Goal: Information Seeking & Learning: Find contact information

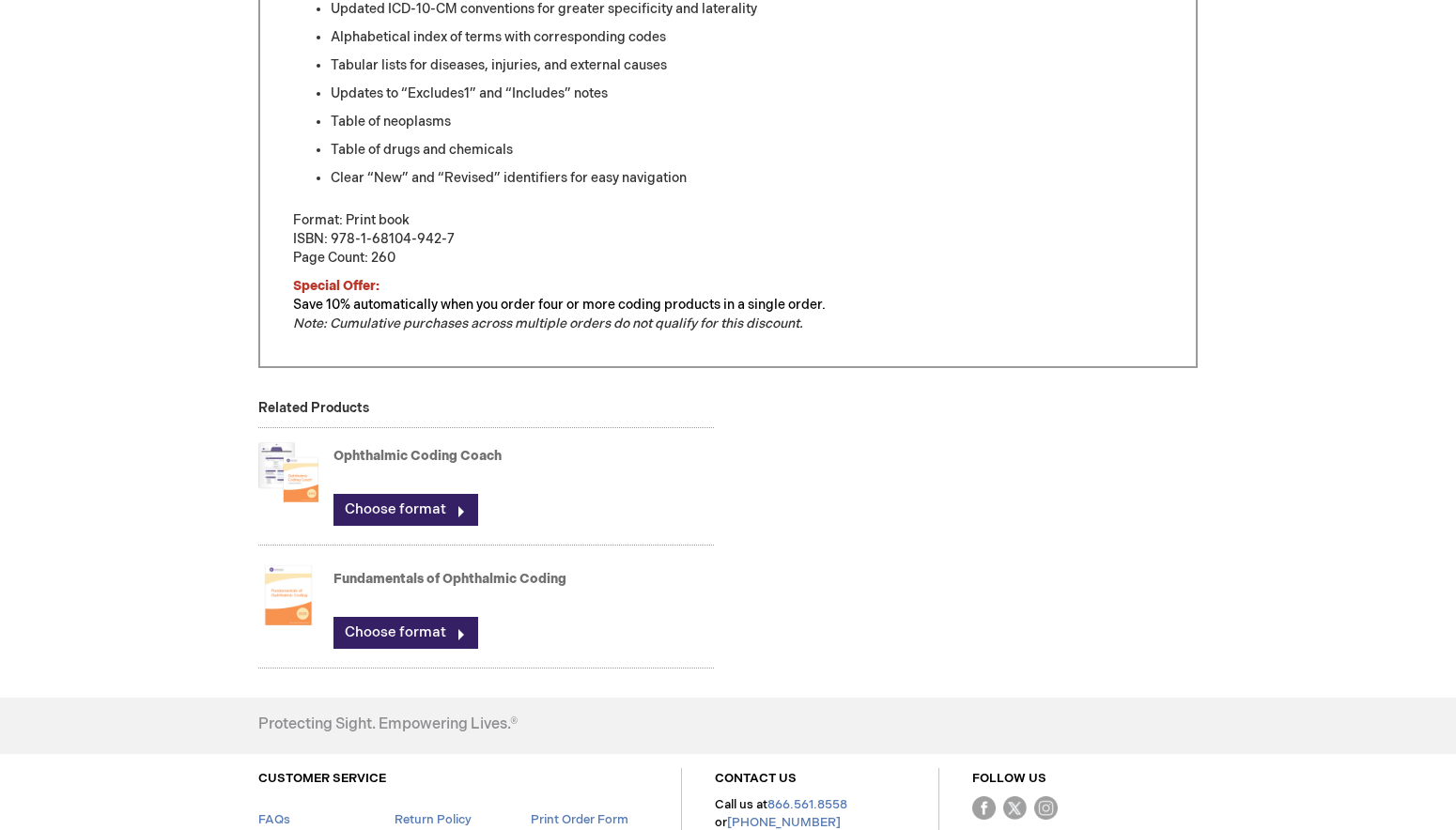
scroll to position [1126, 0]
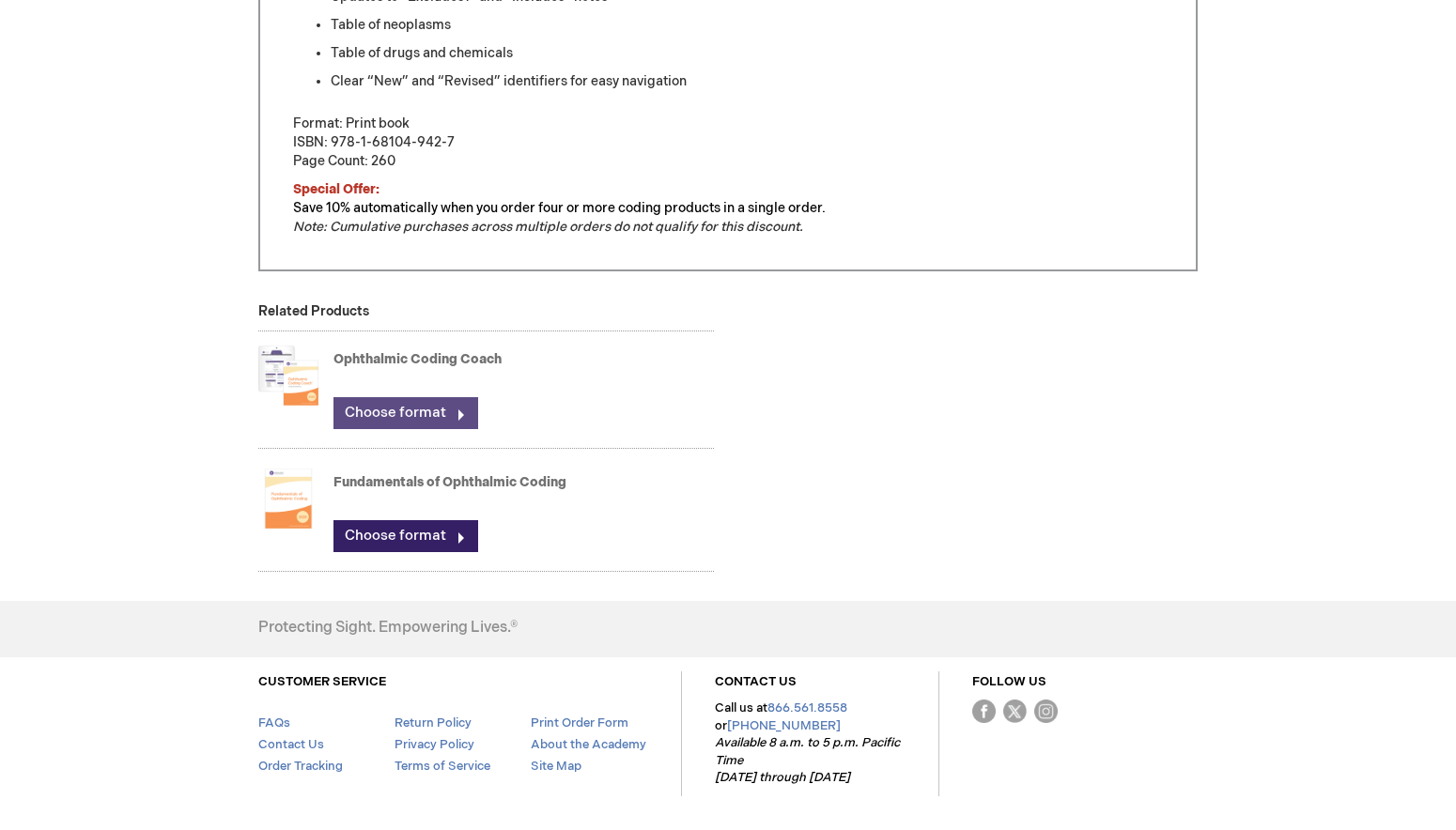
click at [392, 410] on link "Choose format" at bounding box center [405, 413] width 144 height 32
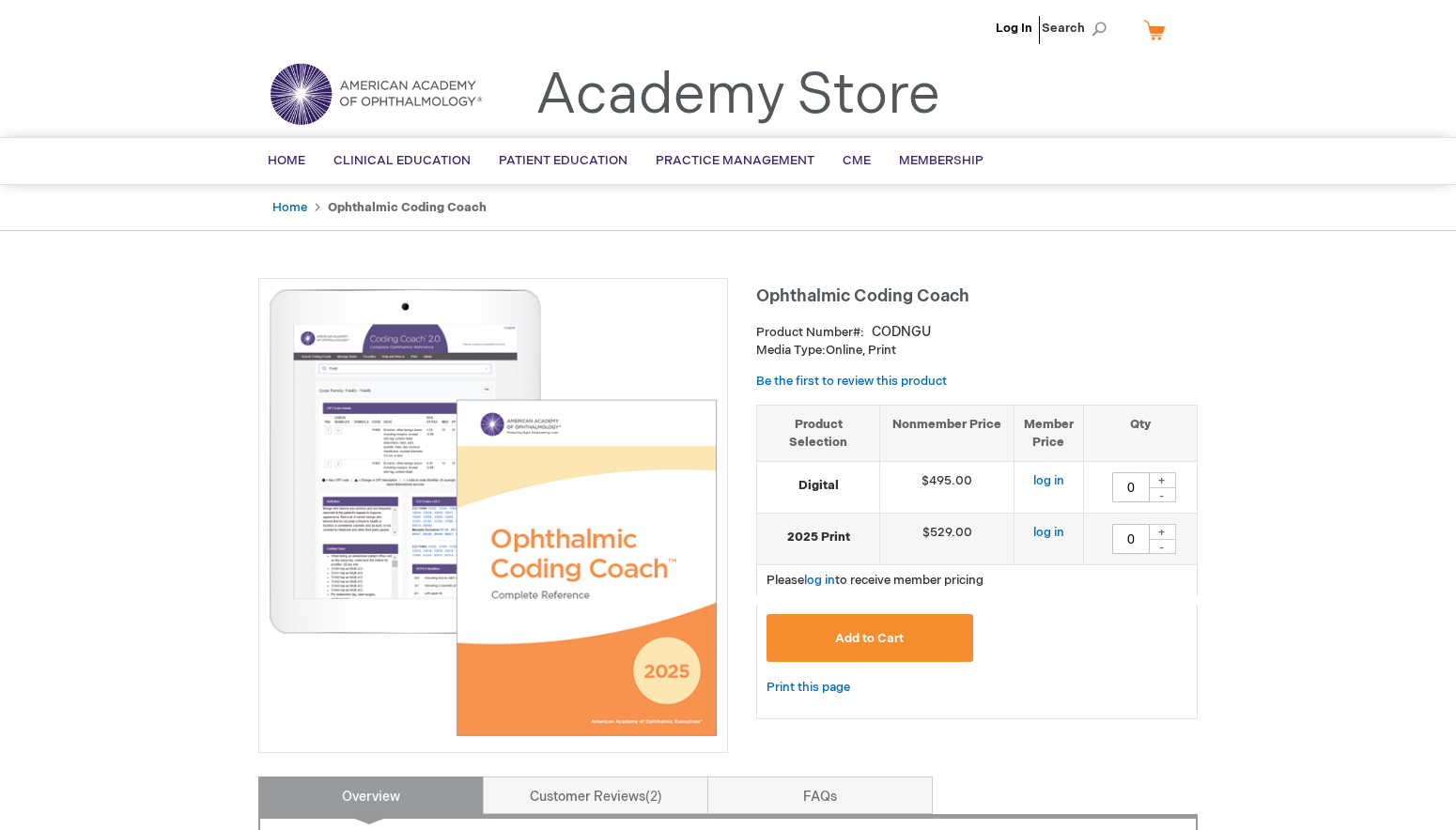
click at [371, 483] on img at bounding box center [493, 513] width 449 height 449
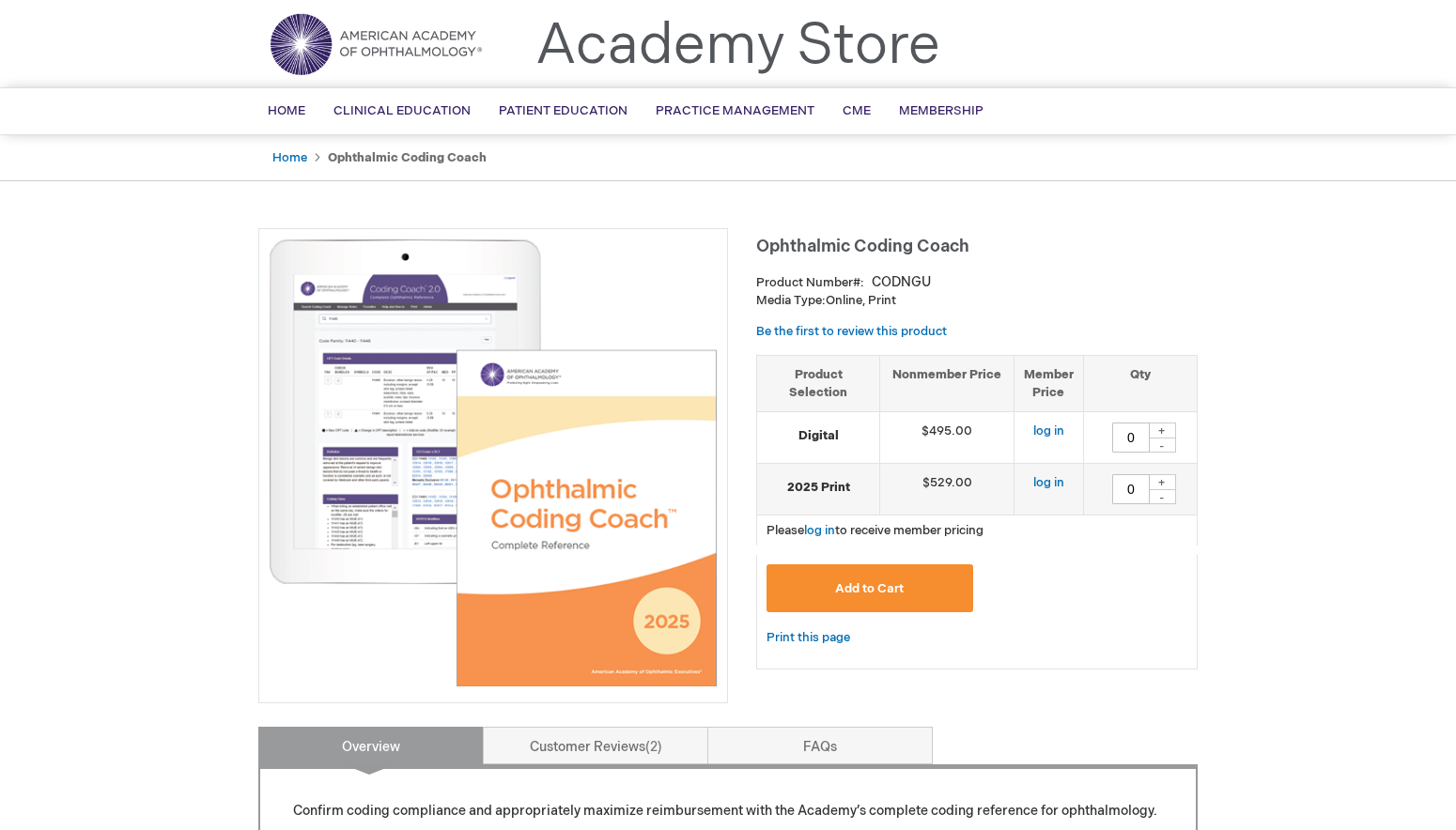
scroll to position [94, 0]
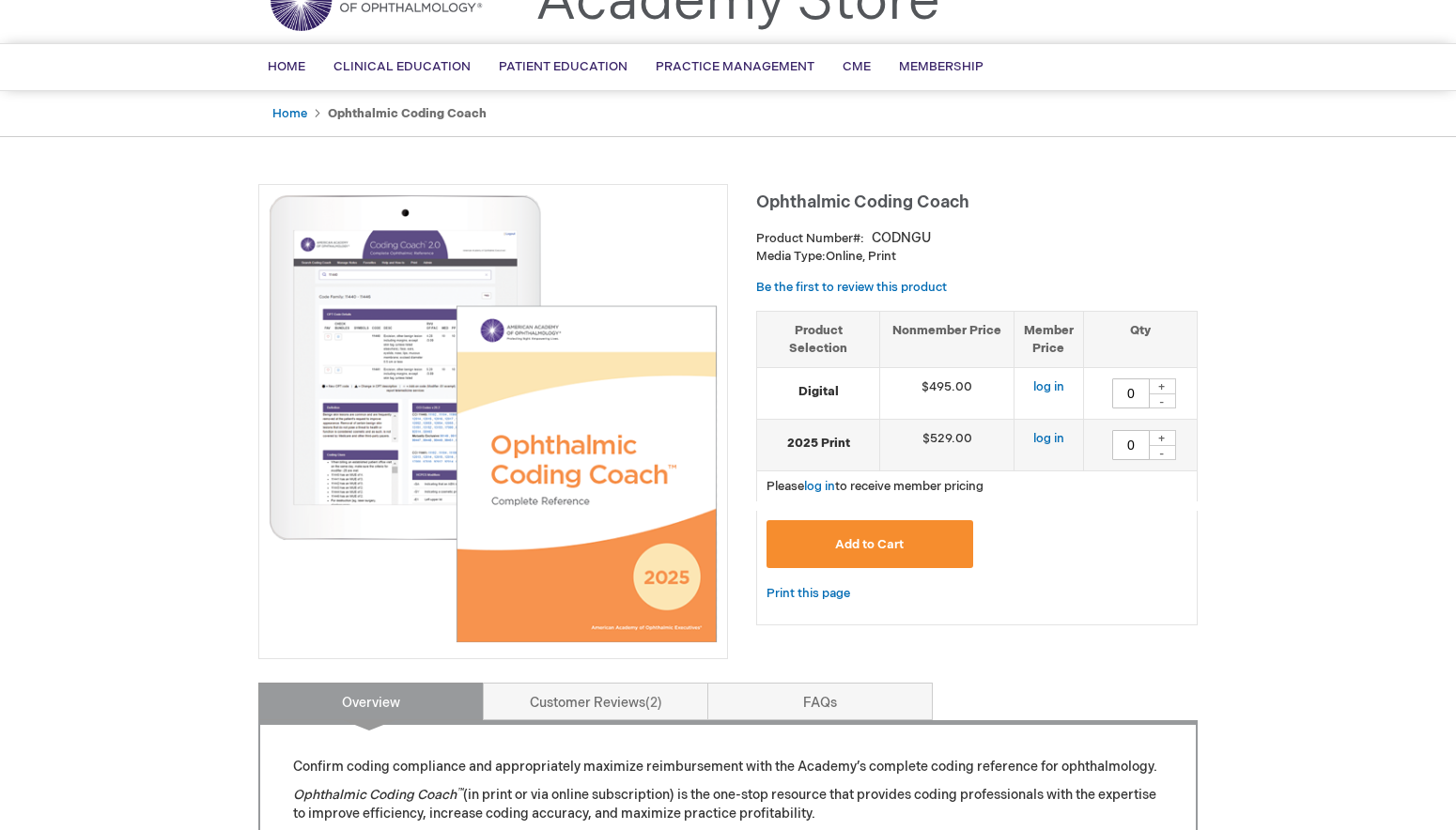
click at [379, 429] on img at bounding box center [493, 419] width 449 height 449
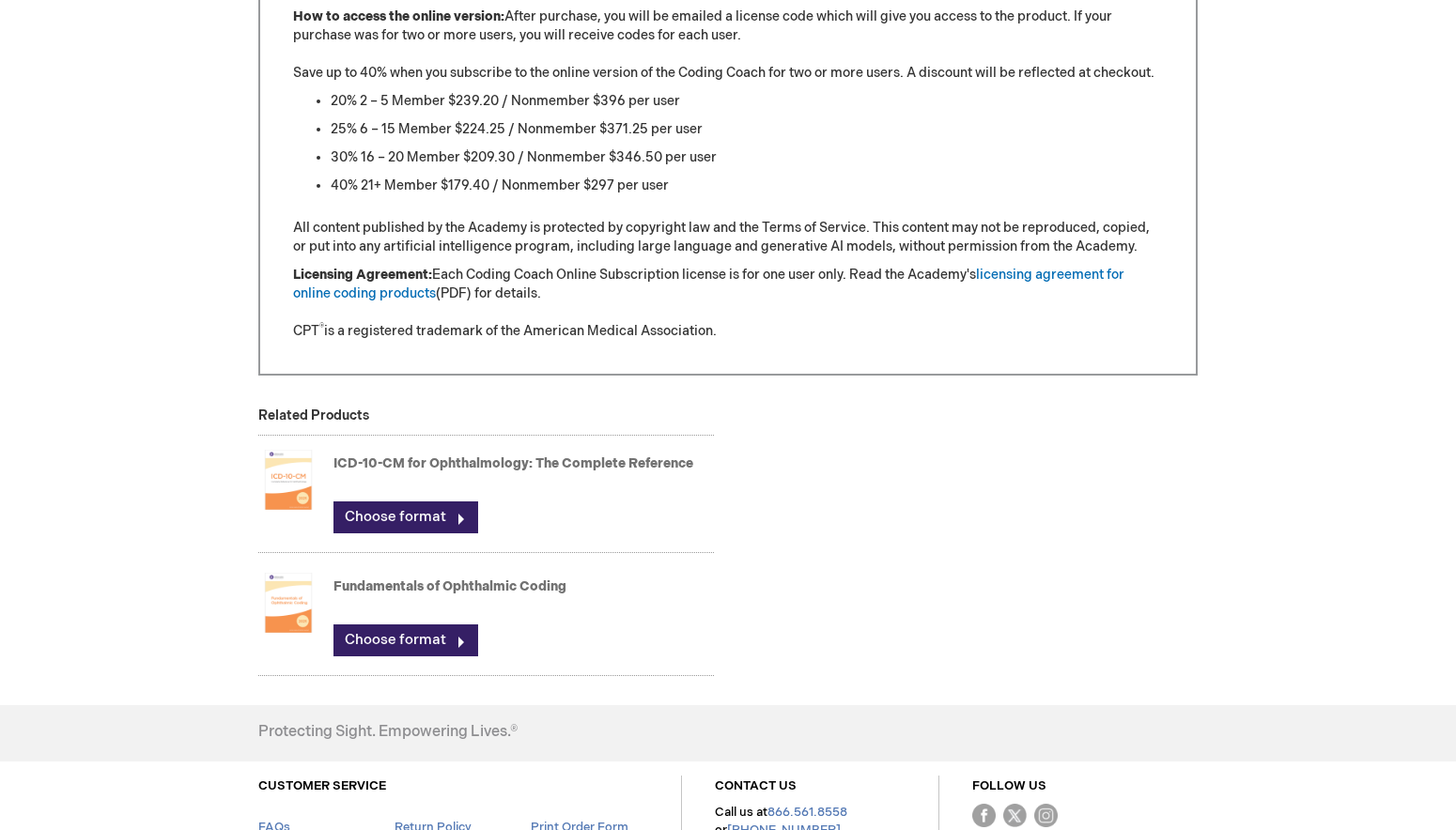
scroll to position [1972, 0]
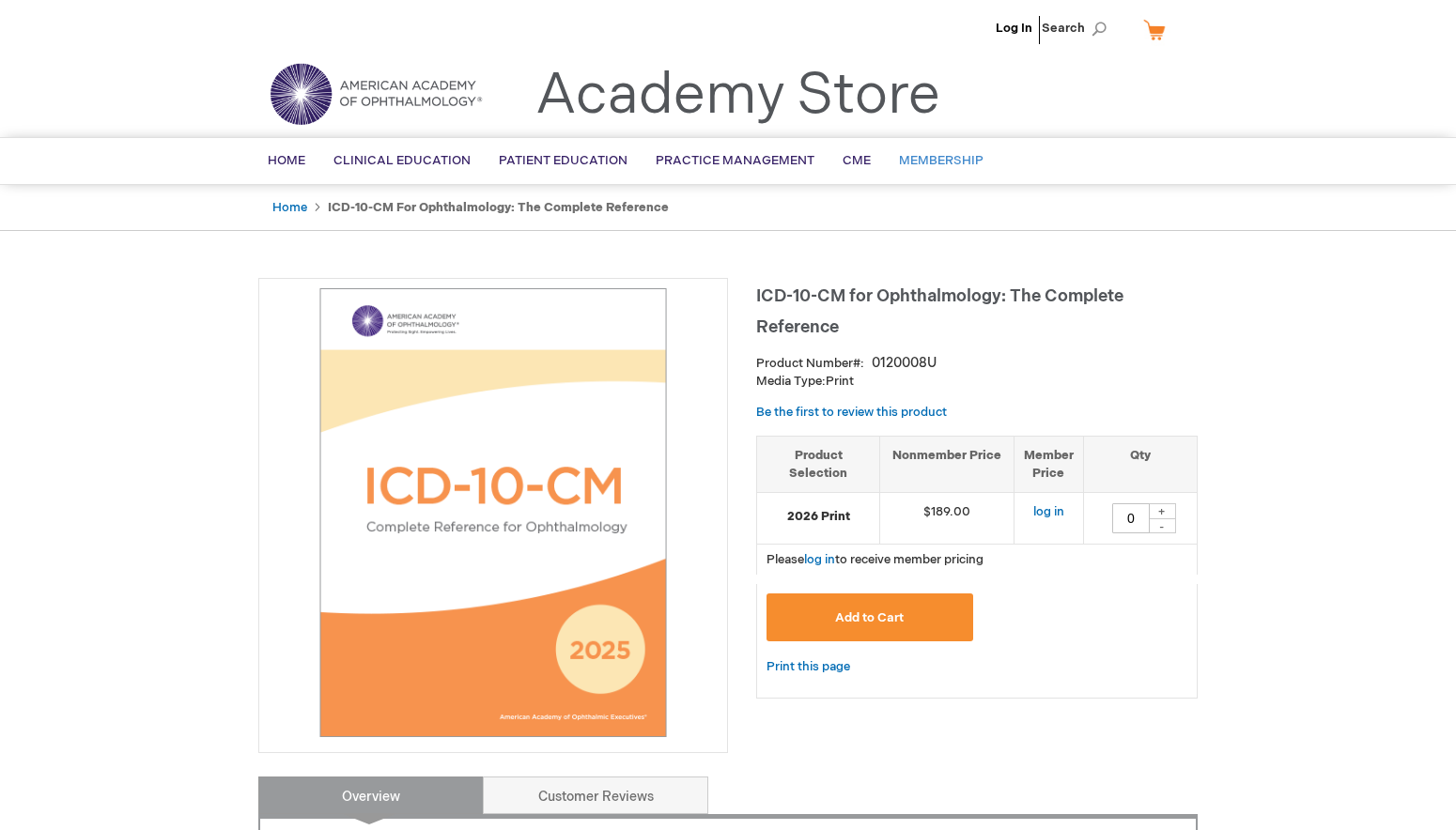
click at [919, 161] on span "Membership" at bounding box center [942, 160] width 85 height 15
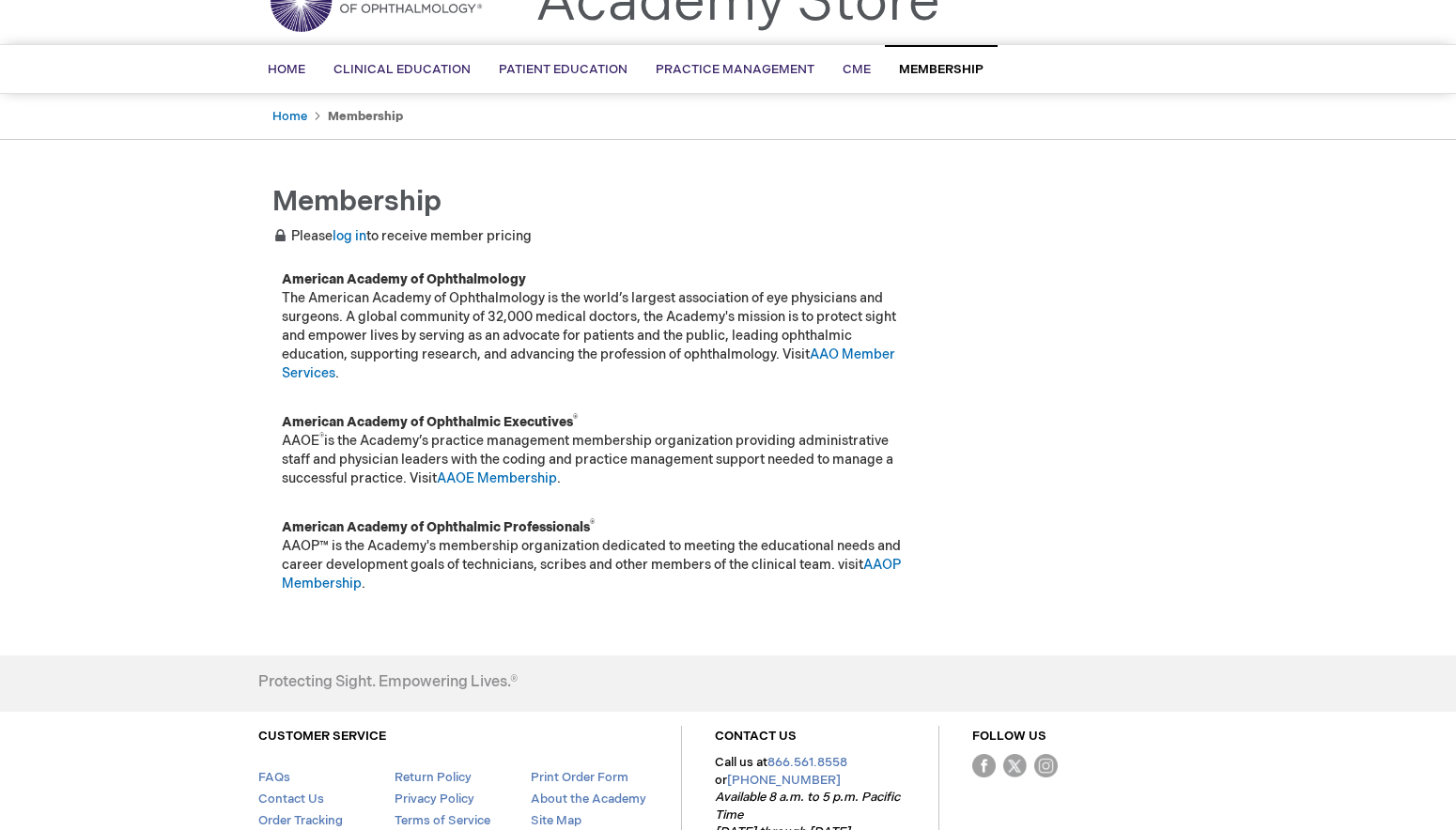
scroll to position [94, 0]
click at [831, 352] on link "AAO Member Services" at bounding box center [588, 363] width 614 height 35
